Goal: Task Accomplishment & Management: Use online tool/utility

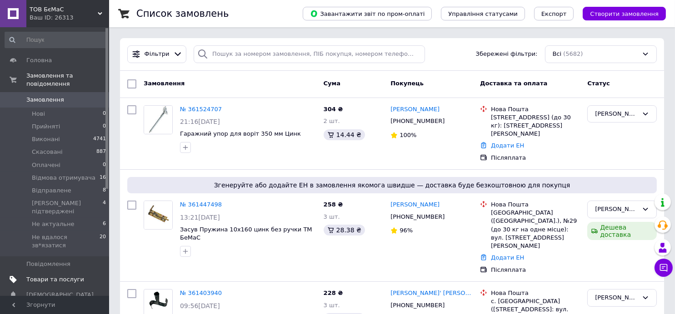
click at [51, 276] on span "Товари та послуги" at bounding box center [55, 280] width 58 height 8
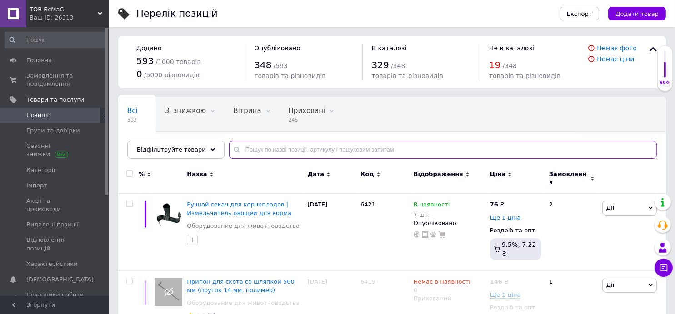
click at [274, 152] on input "text" at bounding box center [442, 150] width 427 height 18
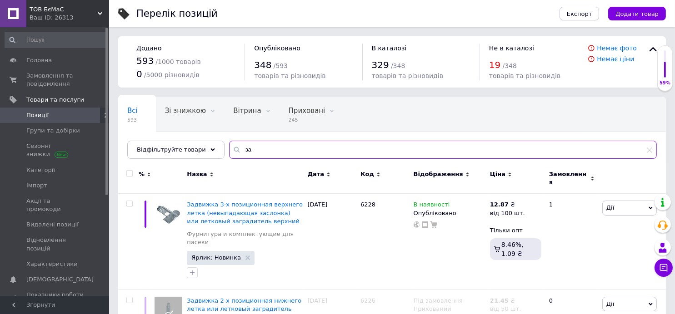
type input "з"
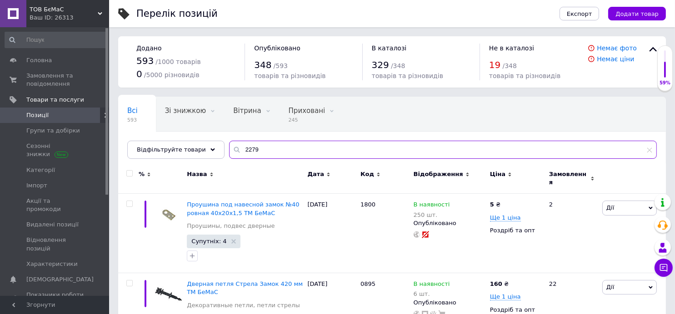
type input "2279"
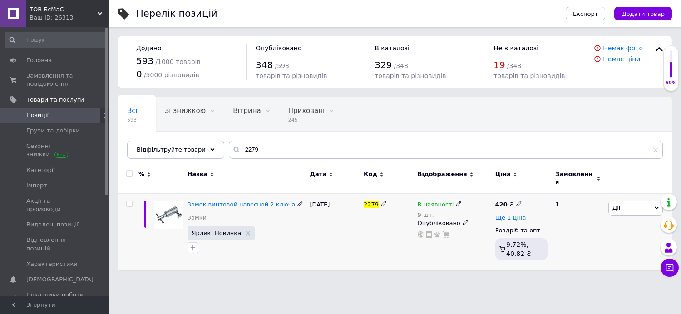
click at [233, 201] on span "Замок винтовой навесной 2 ключа" at bounding box center [242, 204] width 108 height 7
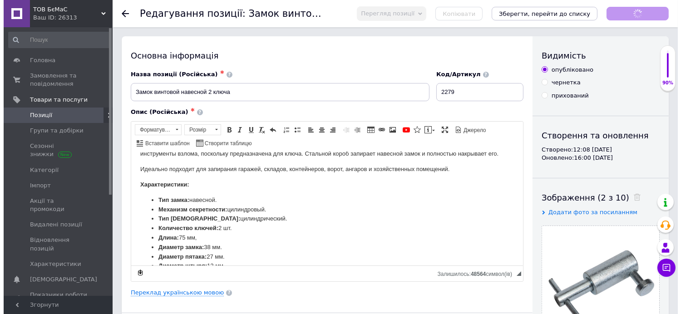
scroll to position [45, 0]
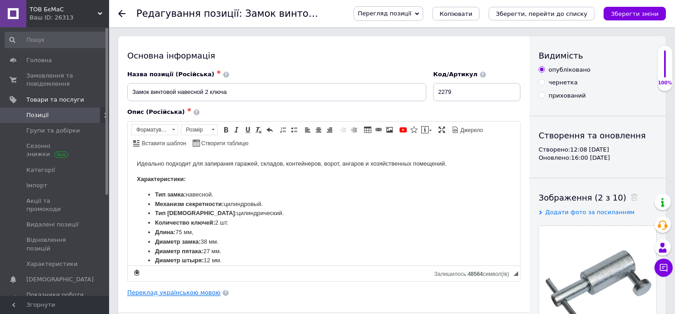
click at [197, 293] on link "Переклад українською мовою" at bounding box center [173, 292] width 93 height 7
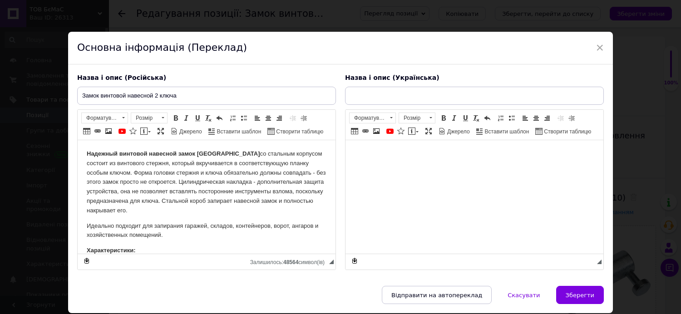
scroll to position [0, 0]
type input "Замок гвинтовий навісний 2 ключі"
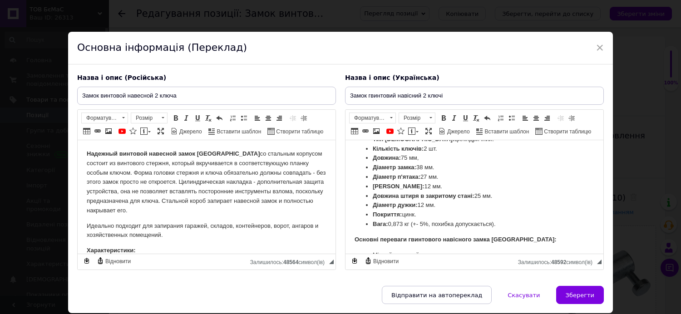
scroll to position [91, 0]
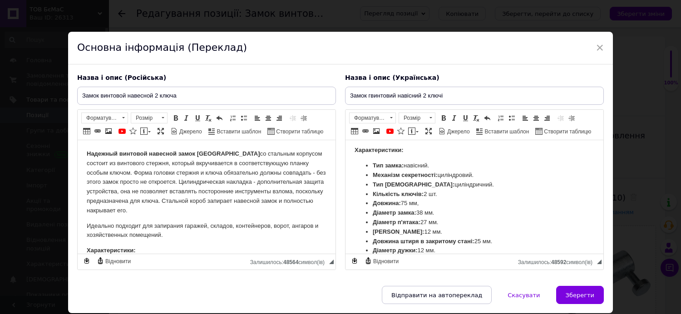
click at [472, 35] on div "Основна інформація (Переклад)" at bounding box center [340, 48] width 545 height 33
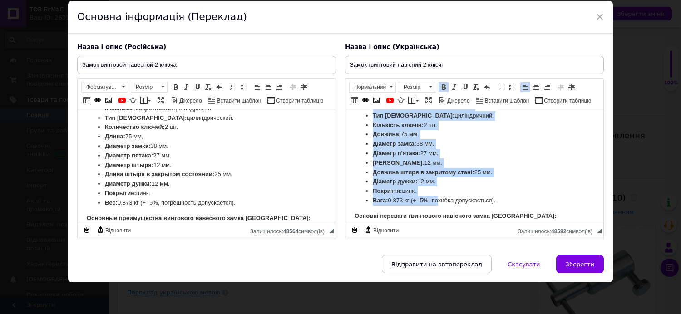
scroll to position [136, 0]
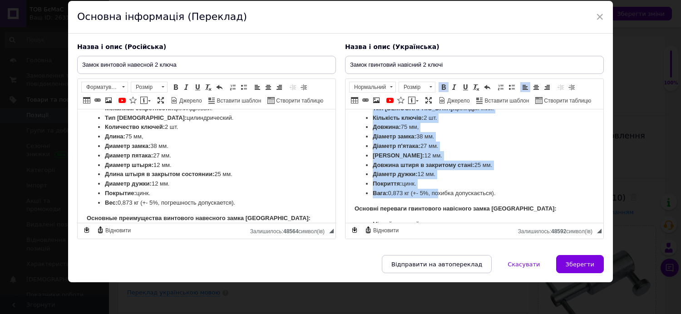
drag, startPoint x: 353, startPoint y: 164, endPoint x: 498, endPoint y: 194, distance: 147.6
click at [498, 194] on html "Надійний гвинтовий навісний замок [GEOGRAPHIC_DATA] зі сталевим корпусом склада…" at bounding box center [475, 154] width 258 height 362
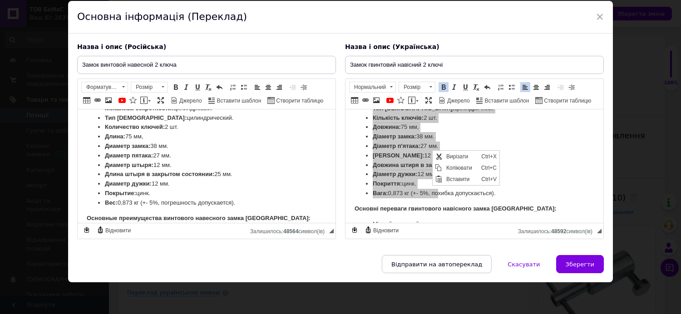
scroll to position [0, 0]
click at [457, 168] on span "Копіювати" at bounding box center [461, 168] width 35 height 11
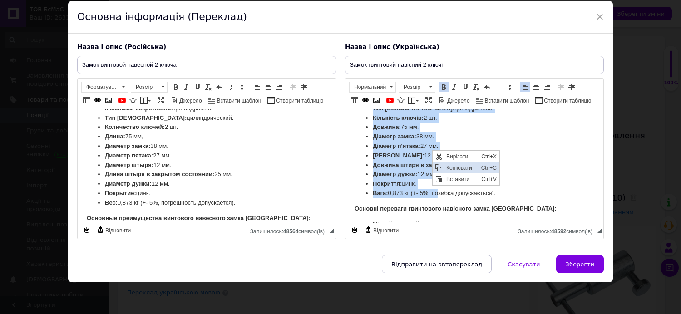
copy body "Характеристики: Тип замка: навісний. Механізм секретності: циліндровий. Тип риг…"
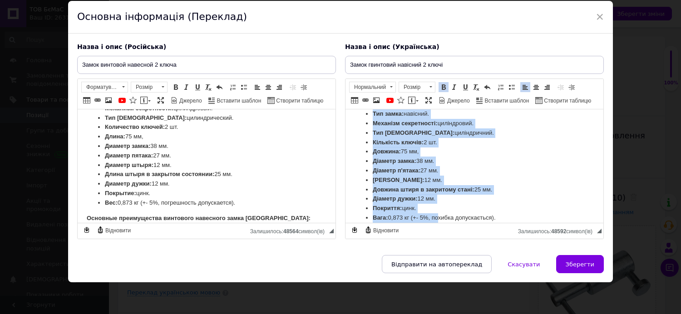
click at [566, 177] on li "Діаметр штиря: 12 мм." at bounding box center [474, 181] width 203 height 10
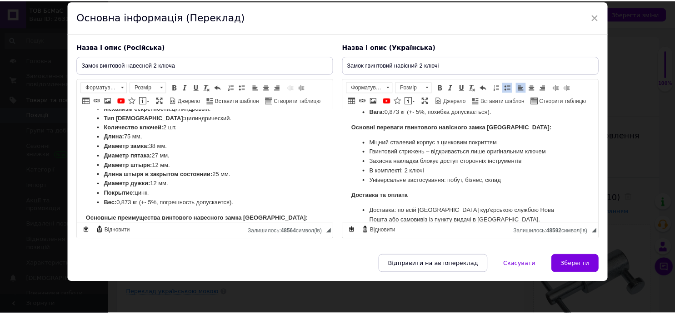
scroll to position [203, 0]
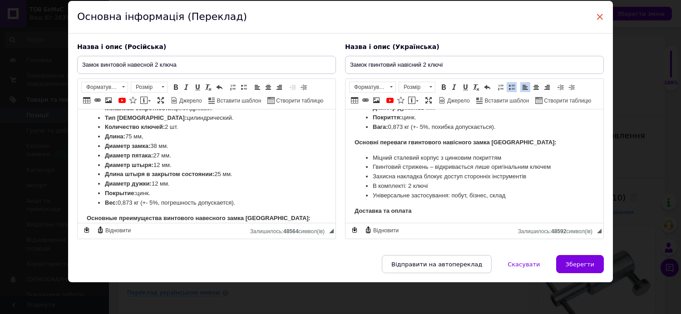
click at [600, 9] on span "×" at bounding box center [600, 16] width 8 height 15
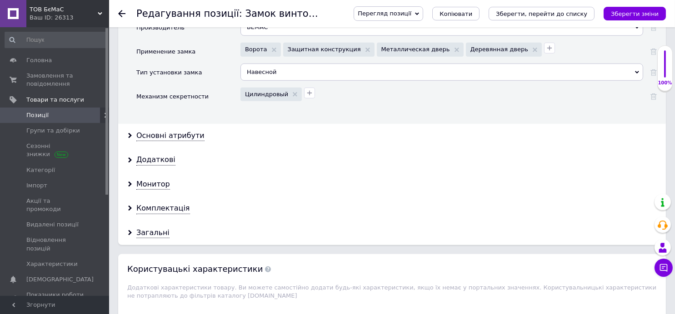
scroll to position [863, 0]
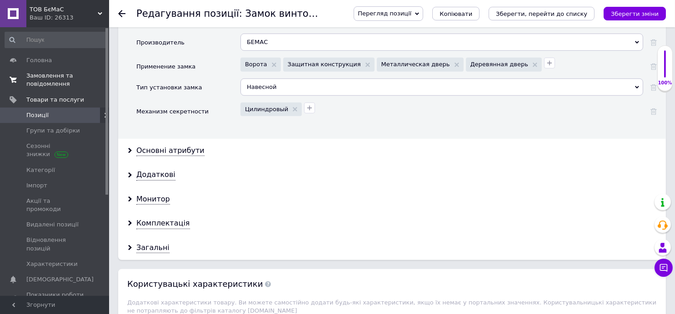
click at [52, 80] on span "Замовлення та повідомлення" at bounding box center [55, 80] width 58 height 16
